Goal: Contribute content: Add original content to the website for others to see

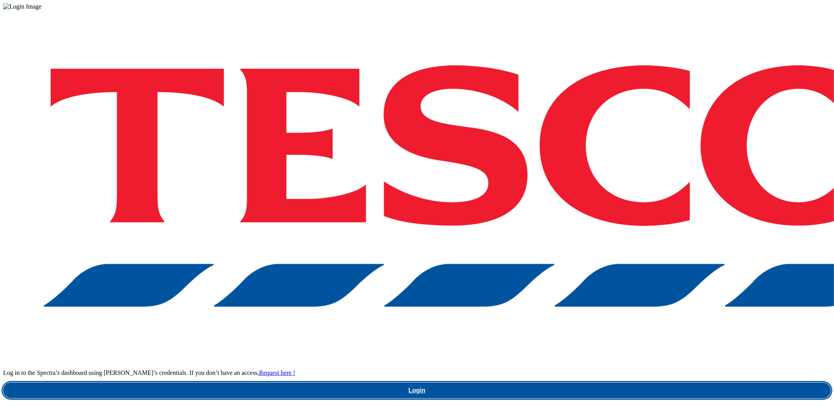
click at [583, 383] on link "Login" at bounding box center [416, 391] width 827 height 16
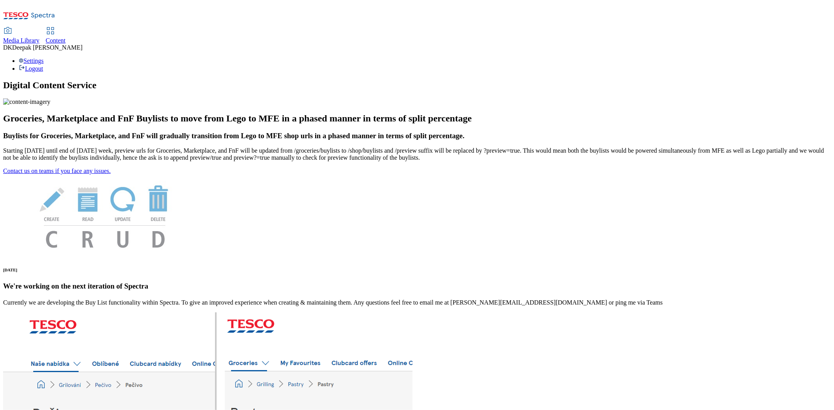
click at [66, 37] on span "Content" at bounding box center [56, 40] width 20 height 7
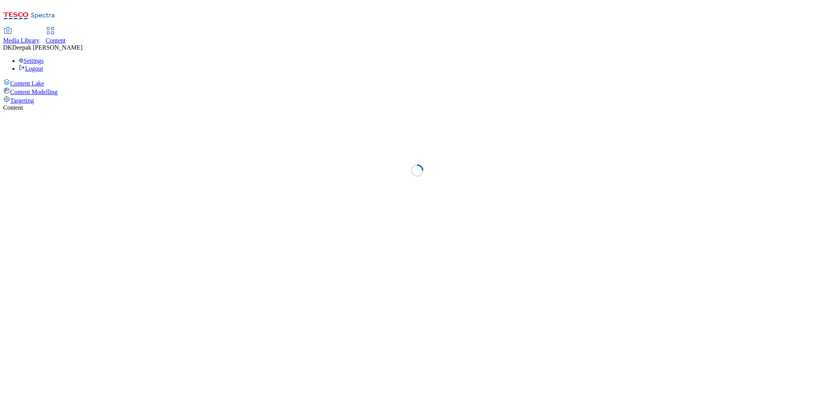
select select "ghs-uk"
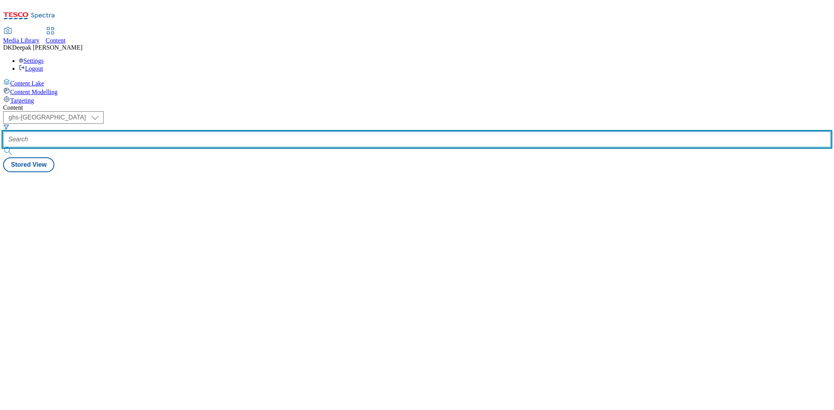
click at [177, 132] on input "text" at bounding box center [416, 140] width 827 height 16
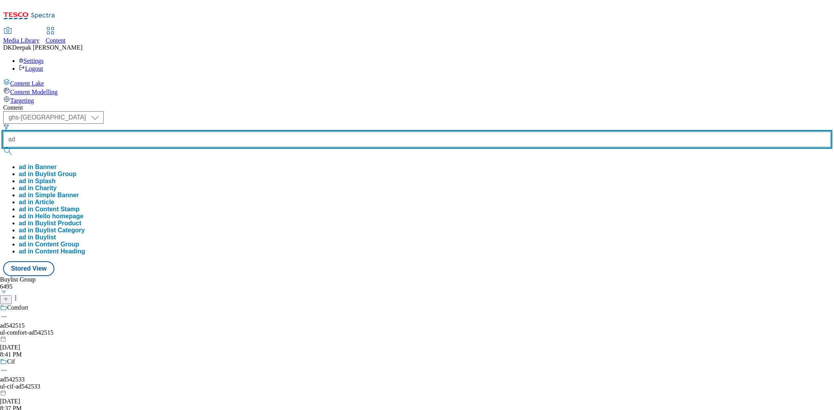
paste input "542547"
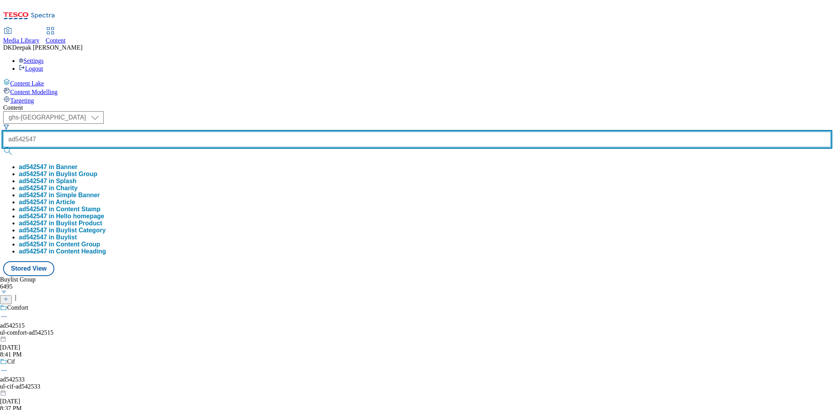
type input "ad542547"
click at [3, 147] on button "submit" at bounding box center [8, 151] width 11 height 8
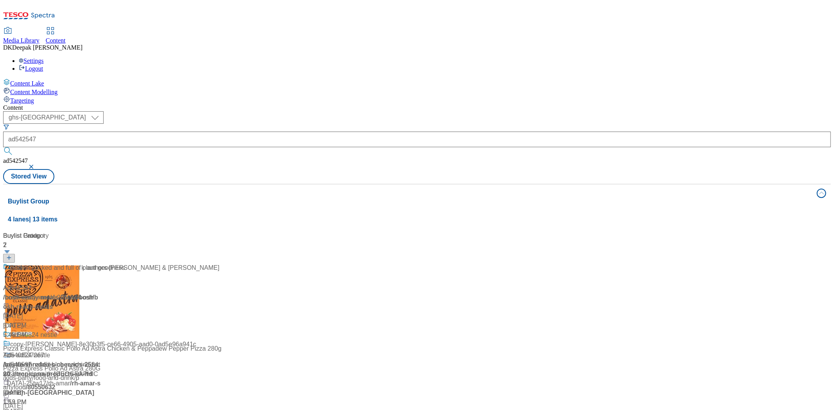
click at [39, 104] on div "Content Lake Content Modelling Targeting" at bounding box center [416, 92] width 827 height 26
click at [190, 263] on div "From bestselling cookbook authors Henry Firth & Ian Theasby Ad542547 / bosh-rea…" at bounding box center [111, 296] width 216 height 67
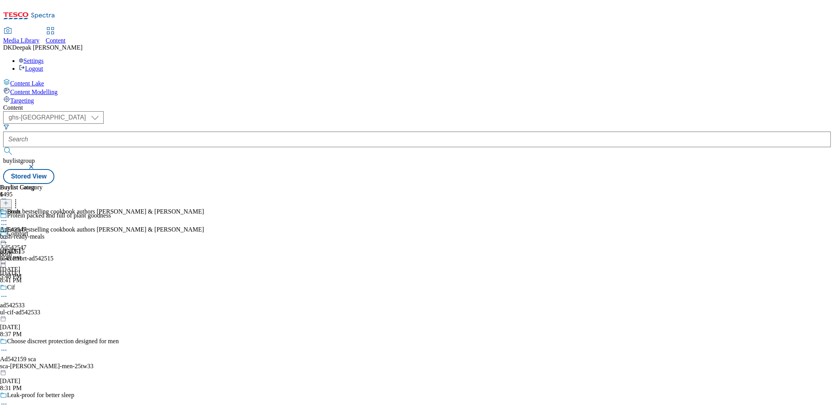
click at [45, 255] on div "5:48 PM" at bounding box center [22, 258] width 45 height 7
click at [45, 251] on div "bosh-ready-meals" at bounding box center [22, 254] width 45 height 7
click at [9, 201] on icon at bounding box center [5, 203] width 5 height 5
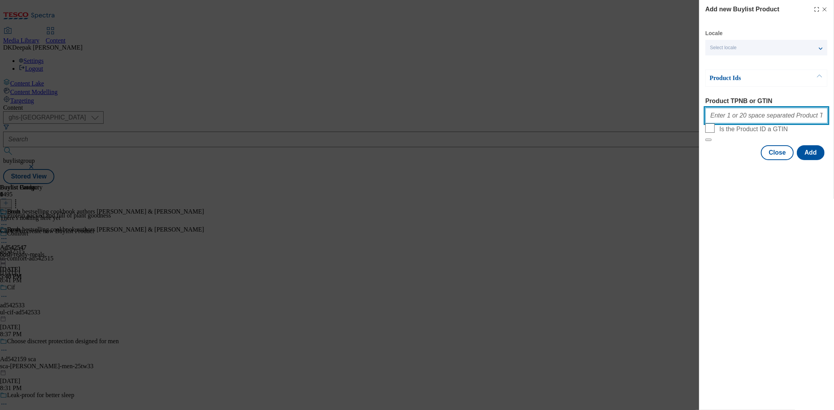
click at [766, 111] on input "Product TPNB or GTIN" at bounding box center [766, 116] width 122 height 16
paste input "97068457, 97068457, 97068457, 97068457, 97068457, 97068457, 97068457, 97068457,…"
type input "97068457, 97068457, 97068457, 97068457, 97068457, 97068457, 97068457, 97068457,…"
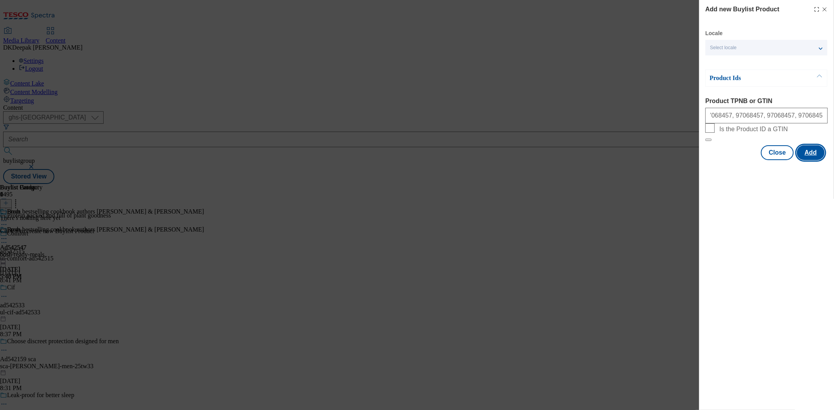
click at [811, 160] on button "Add" at bounding box center [811, 152] width 28 height 15
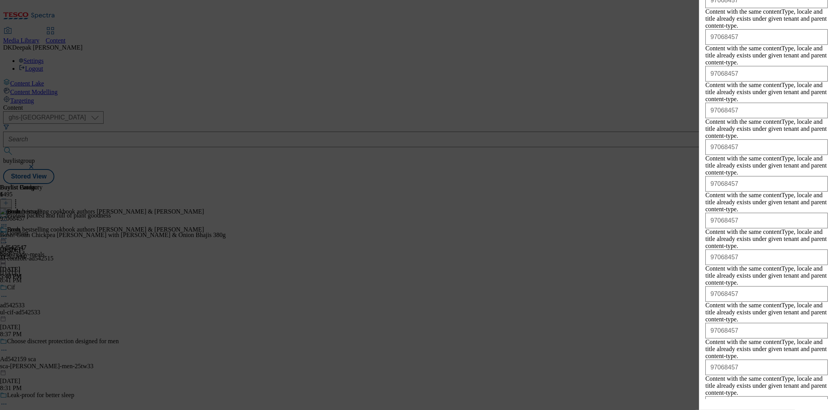
scroll to position [345, 0]
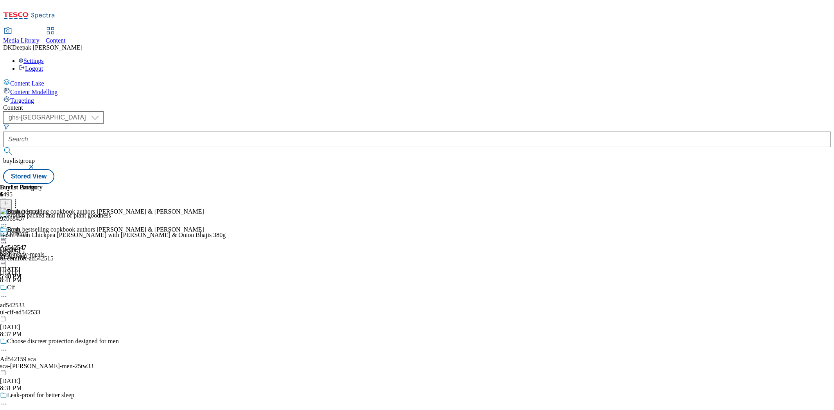
scroll to position [0, 0]
click at [3, 238] on circle at bounding box center [2, 238] width 1 height 1
click at [65, 306] on span "Open Preview Url" at bounding box center [44, 309] width 41 height 6
click at [7, 238] on circle at bounding box center [5, 238] width 1 height 1
click at [49, 324] on span "Un-publish" at bounding box center [36, 327] width 25 height 6
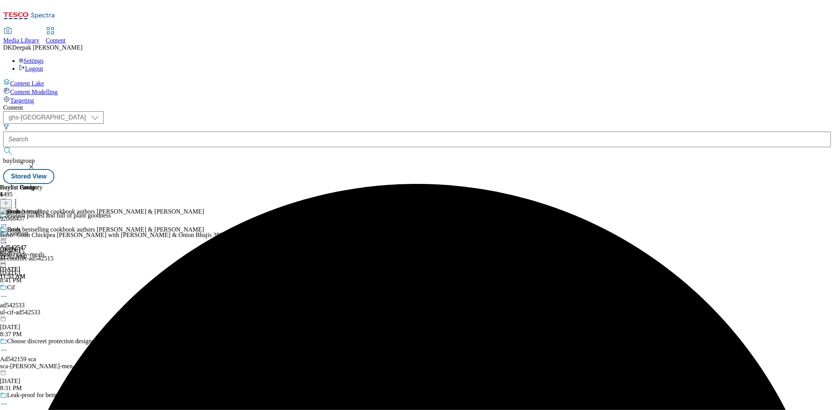
click at [8, 235] on icon at bounding box center [4, 239] width 8 height 8
click at [50, 297] on span "Un-preview" at bounding box center [37, 300] width 26 height 6
click at [8, 235] on icon at bounding box center [4, 239] width 8 height 8
click at [43, 288] on span "Preview" at bounding box center [33, 291] width 18 height 6
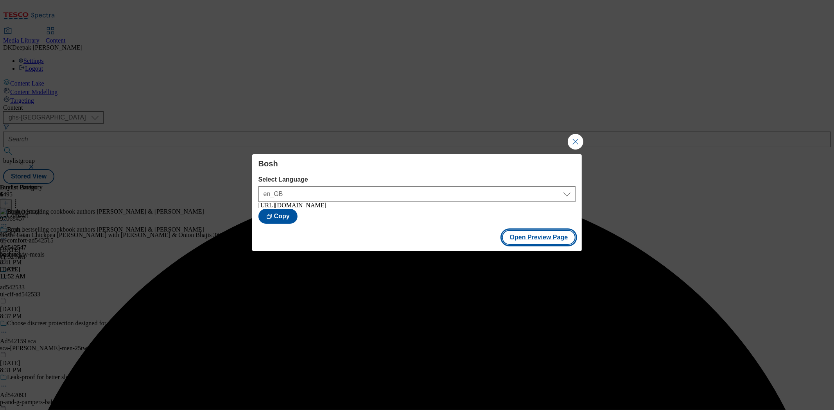
click at [526, 235] on button "Open Preview Page" at bounding box center [539, 237] width 74 height 15
click at [572, 141] on button "Close Modal" at bounding box center [575, 142] width 16 height 16
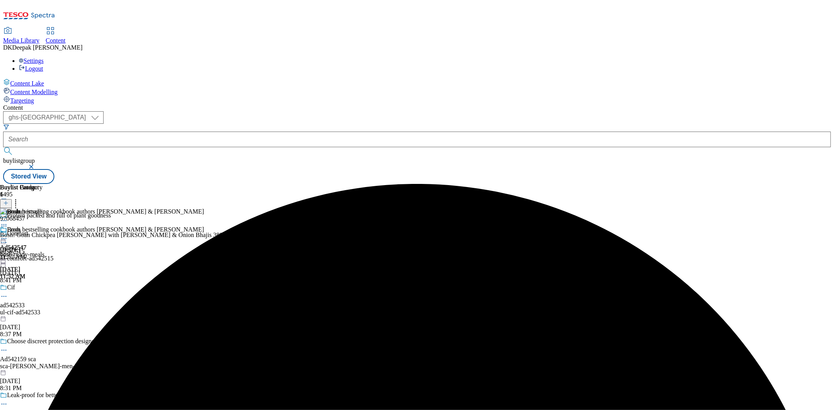
click at [8, 235] on icon at bounding box center [4, 239] width 8 height 8
click at [36, 251] on button "Edit" at bounding box center [26, 255] width 21 height 9
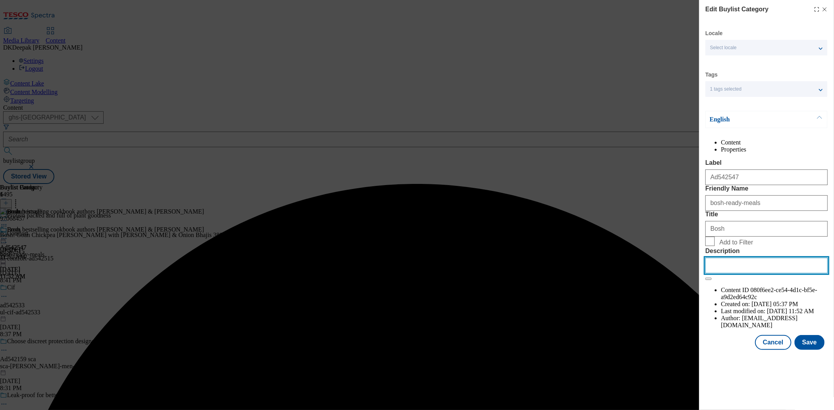
click at [739, 274] on input "Description" at bounding box center [766, 266] width 122 height 16
paste input "BOSH! Goan Chickpea Curry 380g"
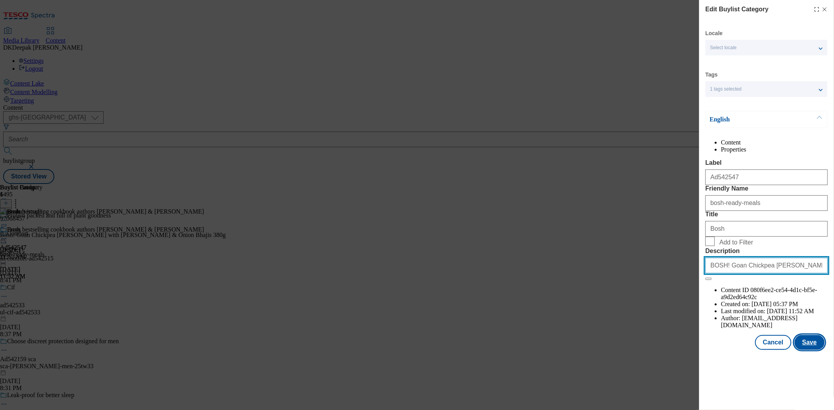
type input "BOSH! Goan Chickpea Curry 380g"
click at [804, 350] on button "Save" at bounding box center [809, 342] width 30 height 15
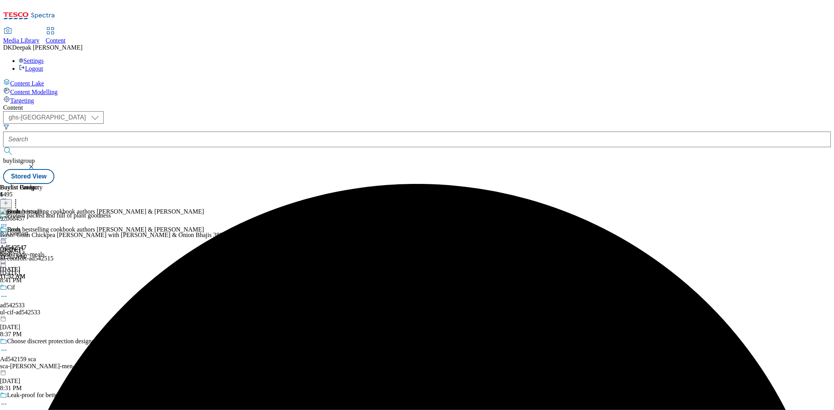
click at [8, 235] on icon at bounding box center [4, 239] width 8 height 8
click at [36, 251] on button "Edit" at bounding box center [26, 255] width 21 height 9
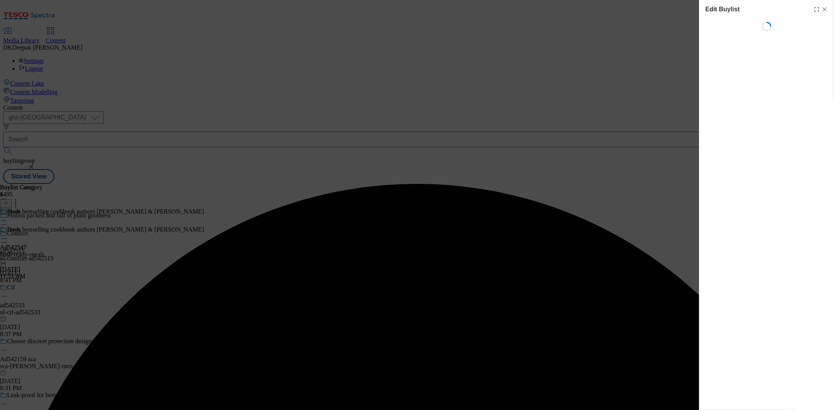
select select "tactical"
select select "supplier funded short term 1-3 weeks"
select select "dunnhumby"
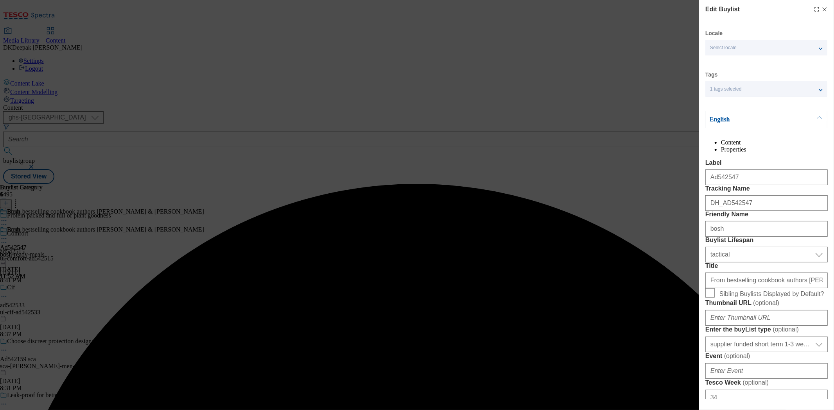
select select "Banner"
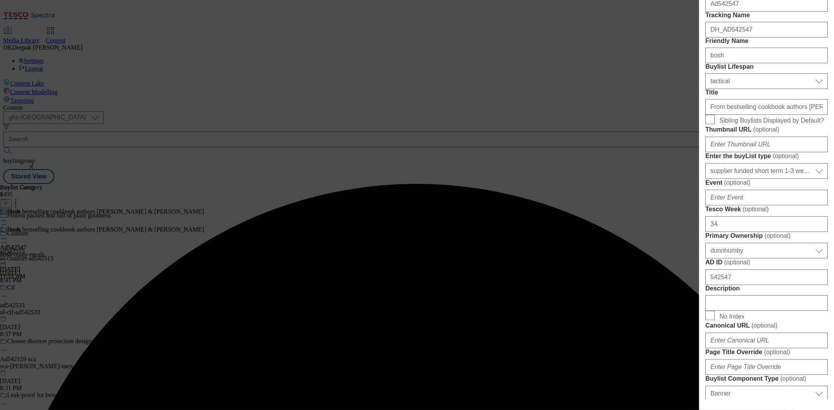
scroll to position [304, 0]
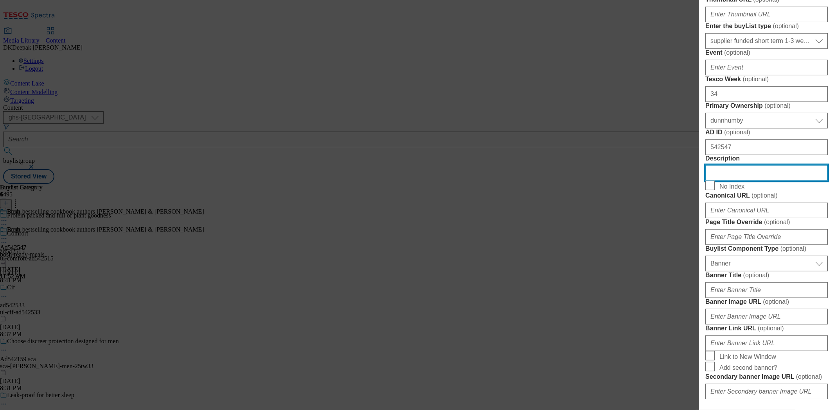
click at [741, 181] on input "Description" at bounding box center [766, 173] width 122 height 16
paste input "BOSH! Goan Chickpea Curry 380g"
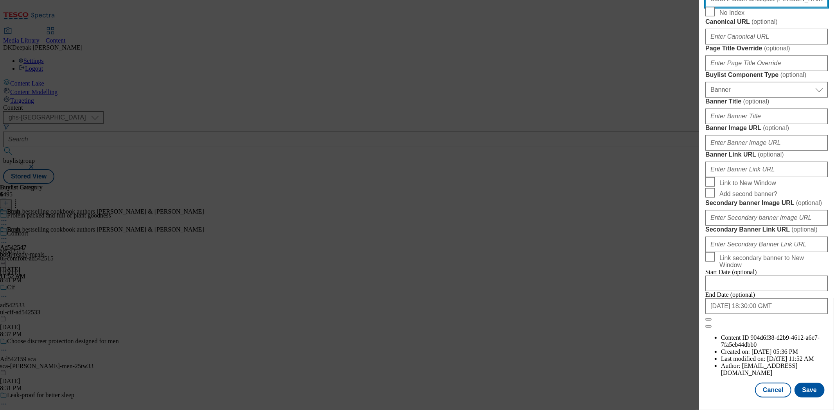
scroll to position [773, 0]
type input "BOSH! Goan Chickpea Curry 380g"
click at [798, 383] on button "Save" at bounding box center [809, 390] width 30 height 15
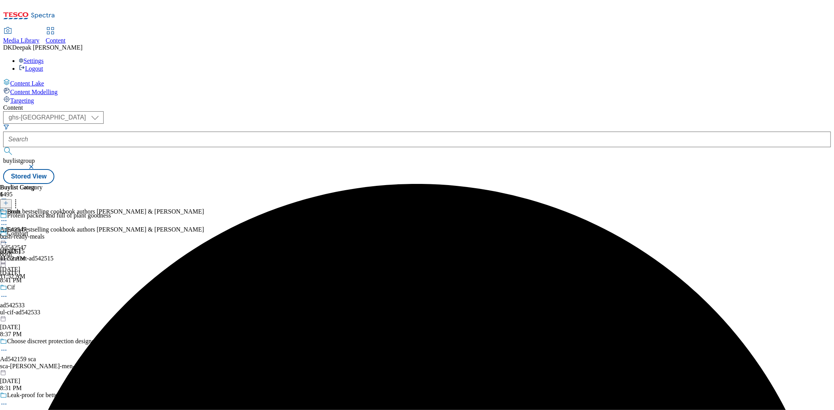
click at [8, 221] on icon at bounding box center [4, 225] width 8 height 8
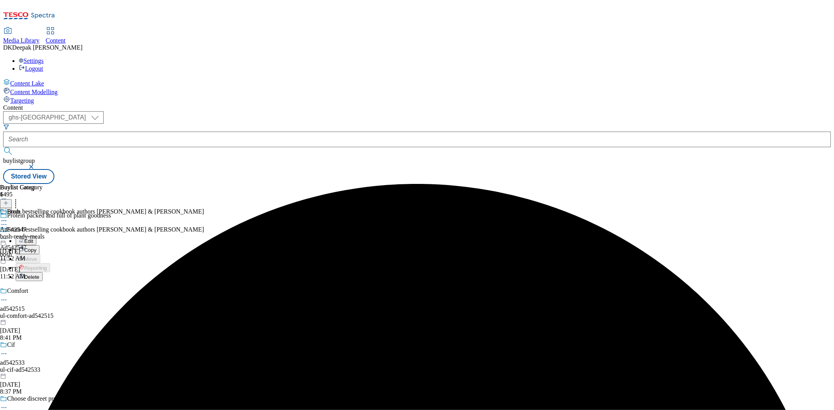
click at [36, 236] on button "Edit" at bounding box center [26, 240] width 21 height 9
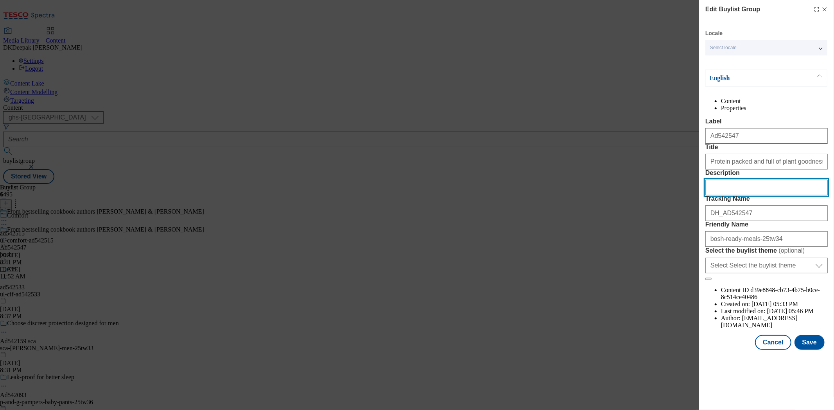
click at [724, 195] on input "Description" at bounding box center [766, 188] width 122 height 16
paste input "BOSH! Goan Chickpea Curry 380g"
type input "BOSH! Goan Chickpea Curry 380g"
click at [806, 350] on button "Save" at bounding box center [809, 342] width 30 height 15
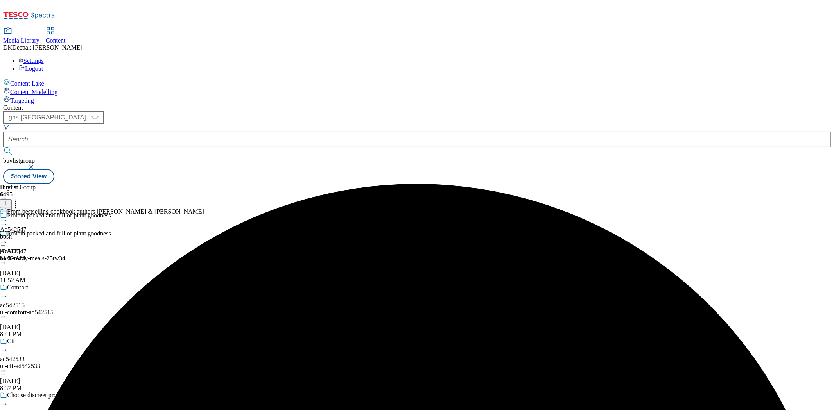
click at [204, 233] on div "bosh" at bounding box center [102, 236] width 204 height 7
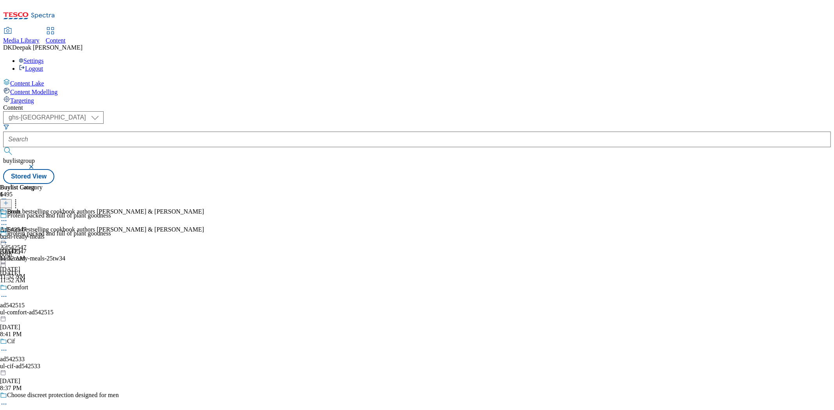
click at [45, 233] on div "bosh-ready-meals" at bounding box center [22, 236] width 45 height 7
click at [8, 235] on icon at bounding box center [4, 239] width 8 height 8
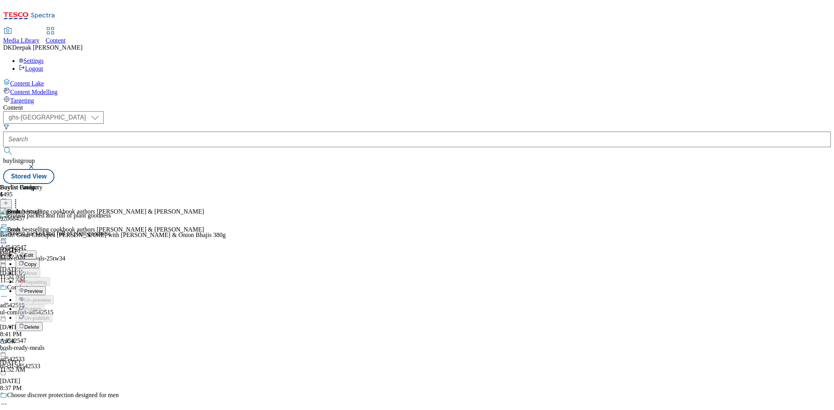
click at [226, 253] on div "97068457 Bosh! Goan Chickpea Curry with Rice & Onion Bhajis 380g Oct 10, 2025 1…" at bounding box center [113, 234] width 226 height 52
click at [45, 226] on div "Bosh Ad542547 bosh-ready-meals Oct 10, 2025 11:52 AM" at bounding box center [22, 253] width 45 height 54
click at [8, 235] on icon at bounding box center [4, 239] width 8 height 8
click at [43, 288] on span "Preview" at bounding box center [33, 291] width 18 height 6
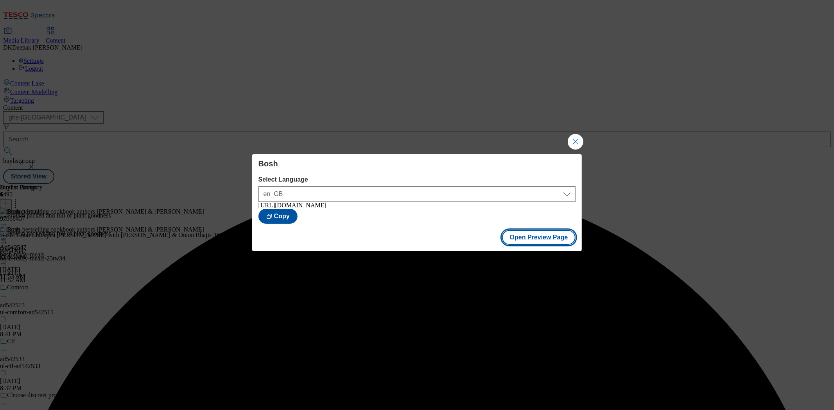
click at [538, 242] on button "Open Preview Page" at bounding box center [539, 237] width 74 height 15
click at [573, 141] on button "Close Modal" at bounding box center [575, 142] width 16 height 16
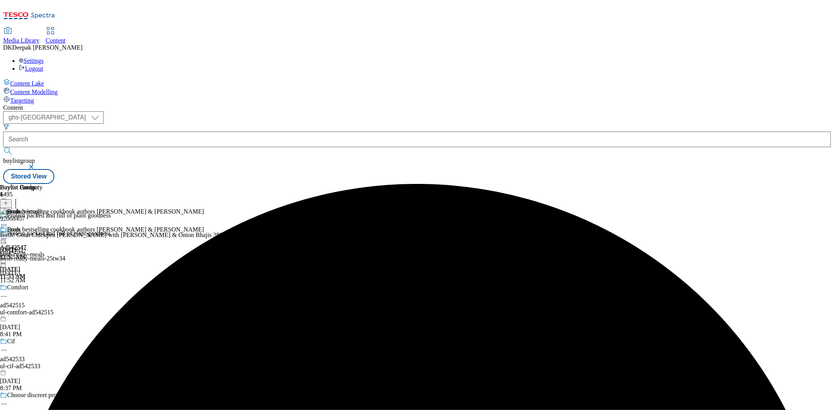
click at [45, 226] on div "Bosh" at bounding box center [22, 235] width 45 height 18
click at [8, 235] on icon at bounding box center [4, 239] width 8 height 8
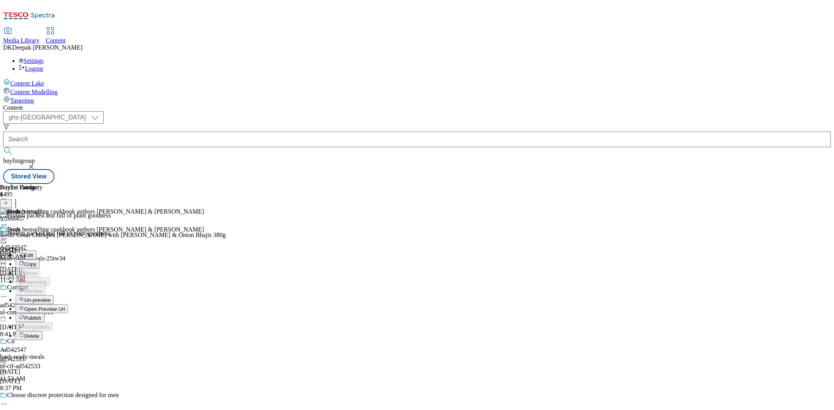
click at [41, 315] on span "Publish" at bounding box center [32, 318] width 17 height 6
